Goal: Information Seeking & Learning: Learn about a topic

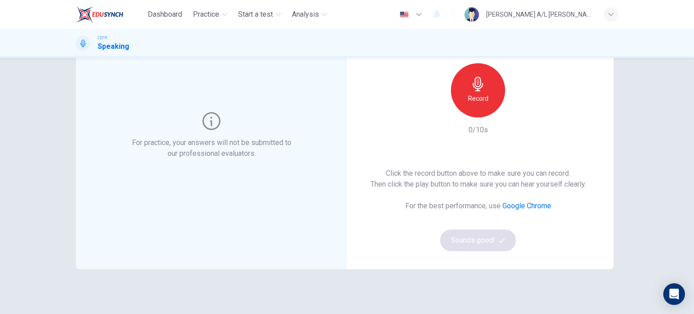
scroll to position [35, 0]
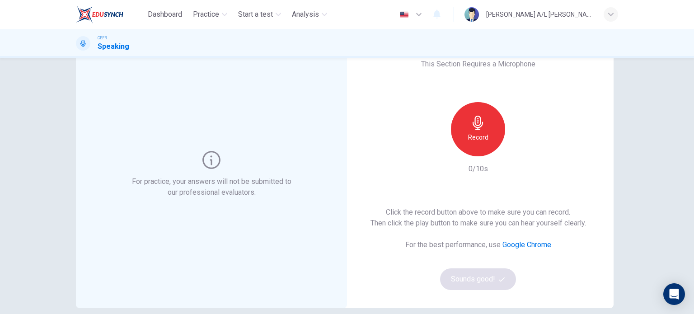
click at [474, 139] on h6 "Record" at bounding box center [478, 137] width 20 height 11
click at [474, 139] on h6 "Stop" at bounding box center [478, 137] width 14 height 11
click at [518, 148] on icon "button" at bounding box center [520, 148] width 4 height 5
click at [522, 145] on div "button" at bounding box center [519, 149] width 14 height 14
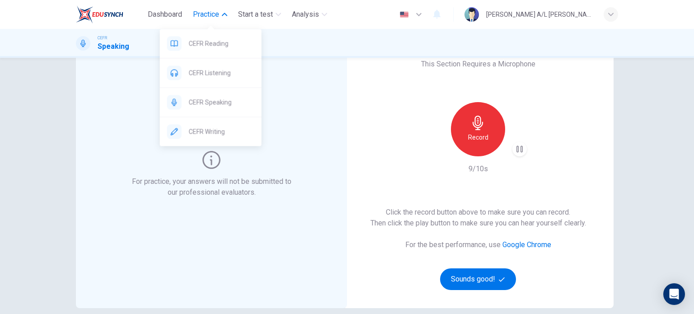
click at [207, 17] on span "Practice" at bounding box center [206, 14] width 26 height 11
click at [207, 21] on button "Practice" at bounding box center [210, 14] width 42 height 16
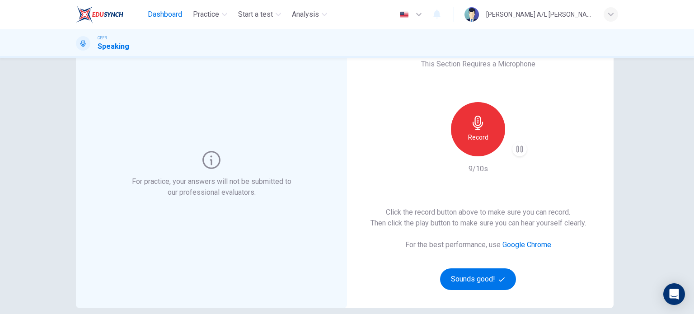
click at [172, 21] on button "Dashboard" at bounding box center [165, 14] width 42 height 16
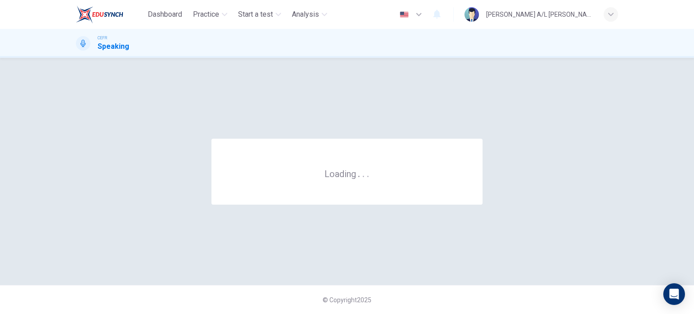
scroll to position [0, 0]
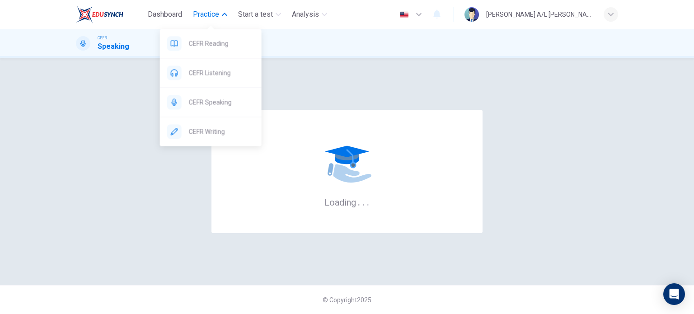
click at [217, 7] on button "Practice" at bounding box center [210, 14] width 42 height 16
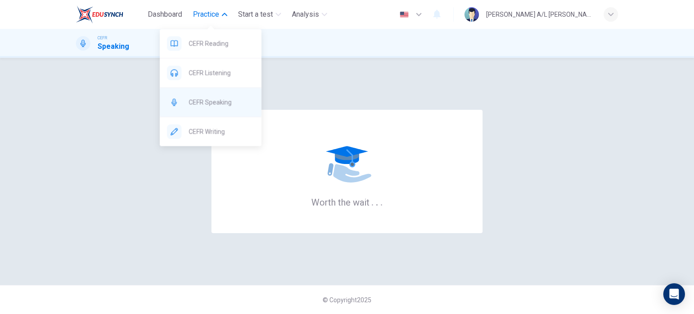
click at [213, 99] on span "CEFR Speaking" at bounding box center [221, 102] width 65 height 11
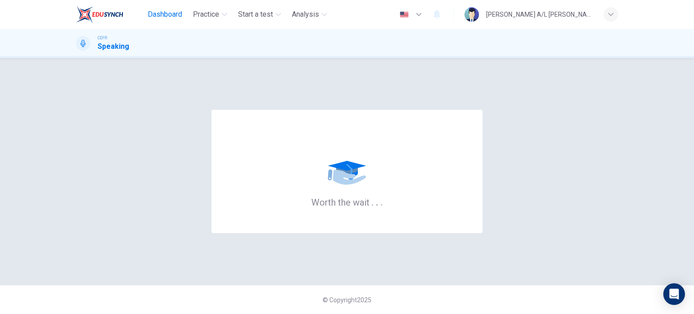
click at [152, 16] on span "Dashboard" at bounding box center [165, 14] width 34 height 11
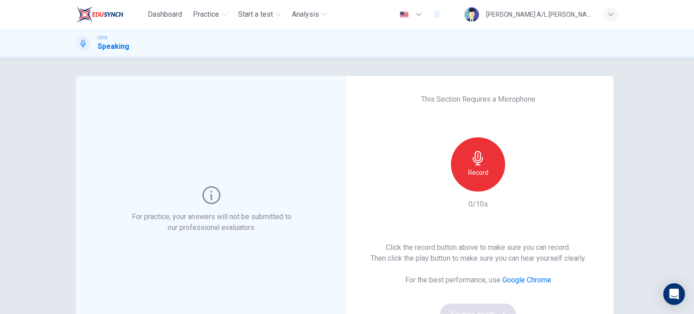
click at [481, 161] on icon "button" at bounding box center [478, 158] width 14 height 14
click at [482, 164] on icon "button" at bounding box center [478, 158] width 14 height 14
click at [518, 183] on icon "button" at bounding box center [520, 184] width 4 height 5
click at [515, 184] on icon "button" at bounding box center [519, 184] width 9 height 9
click at [157, 11] on span "Dashboard" at bounding box center [165, 14] width 34 height 11
